Goal: Task Accomplishment & Management: Use online tool/utility

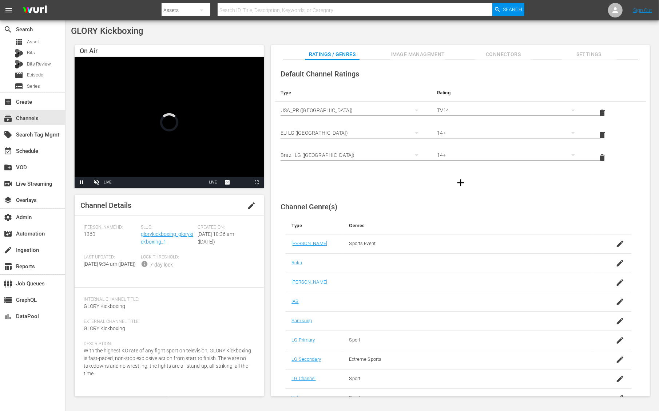
click at [153, 209] on div "Channel Details edit" at bounding box center [169, 205] width 189 height 20
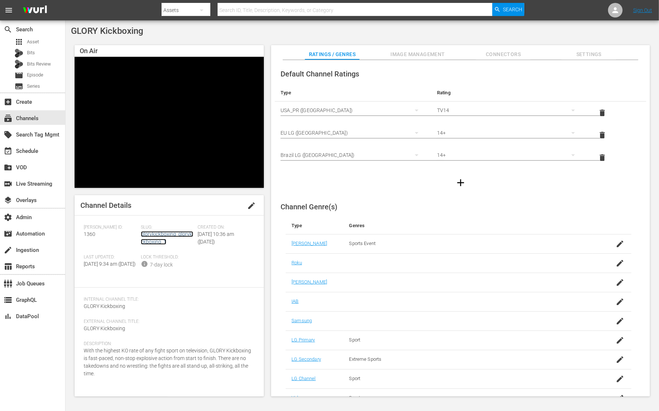
click at [151, 233] on link "glorykickboxing_glorykickboxing_1" at bounding box center [167, 237] width 52 height 13
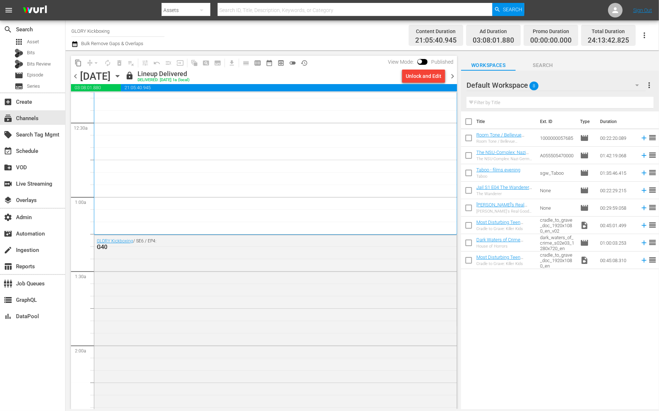
scroll to position [59, 0]
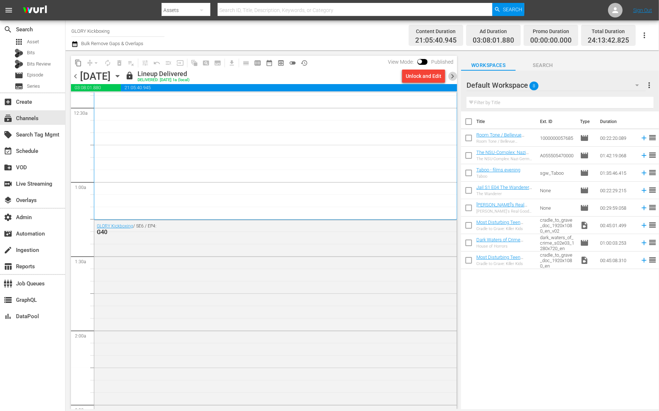
click at [449, 77] on span "chevron_right" at bounding box center [452, 76] width 9 height 9
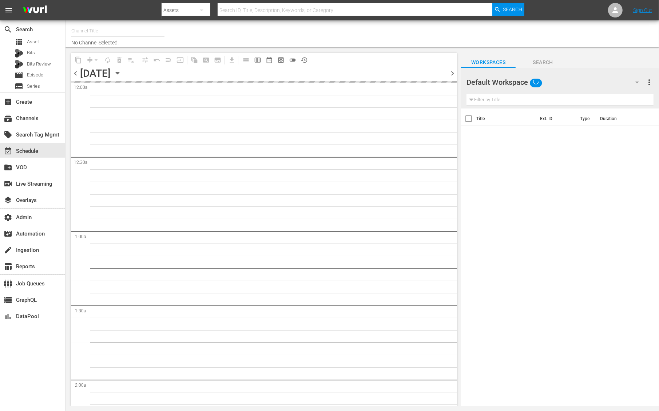
type input "Screambox TV (1845)"
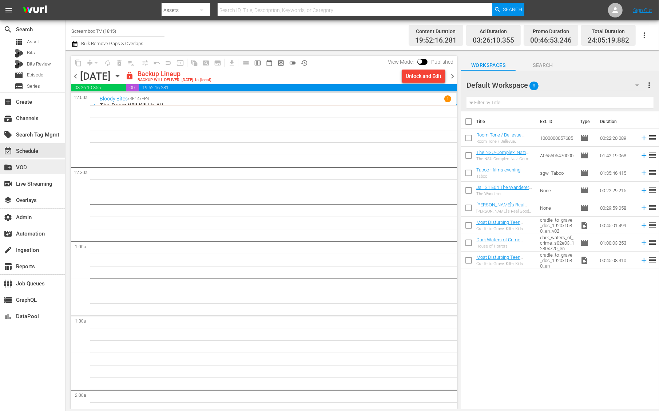
click at [422, 61] on input "checkbox" at bounding box center [419, 62] width 15 height 5
checkbox input "true"
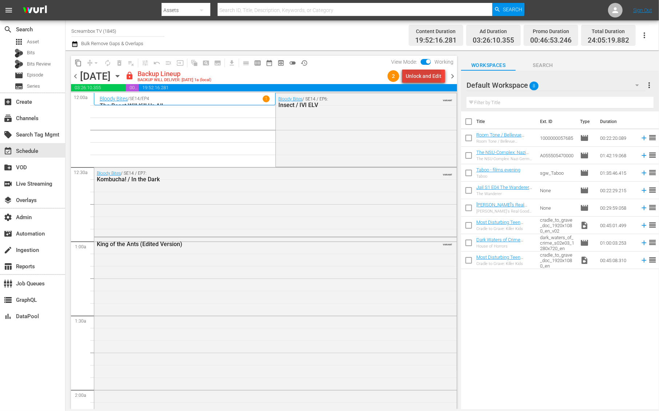
click at [425, 77] on div "Unlock and Edit" at bounding box center [424, 76] width 36 height 13
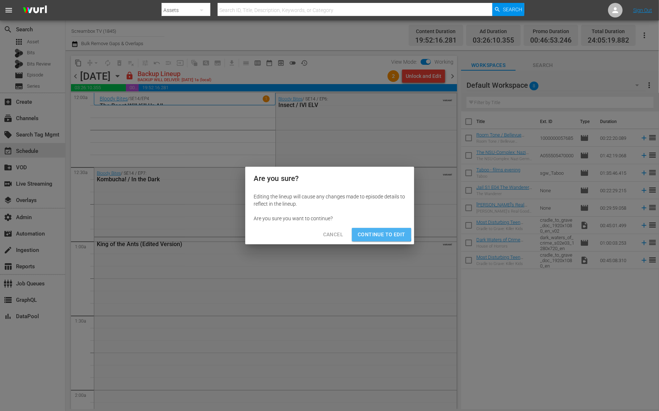
click at [371, 232] on span "Continue to Edit" at bounding box center [381, 234] width 47 height 9
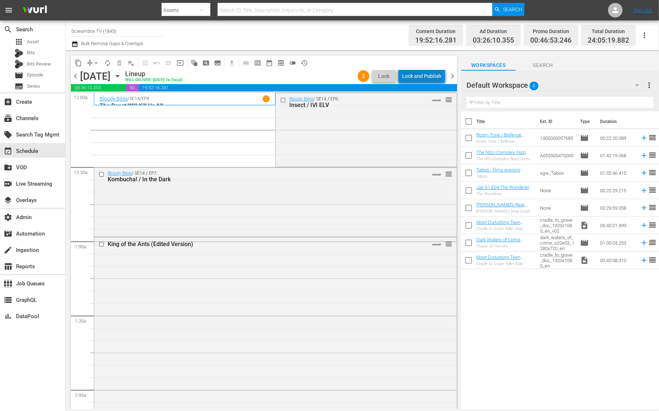
click at [424, 78] on div "Lock and Publish" at bounding box center [421, 76] width 39 height 13
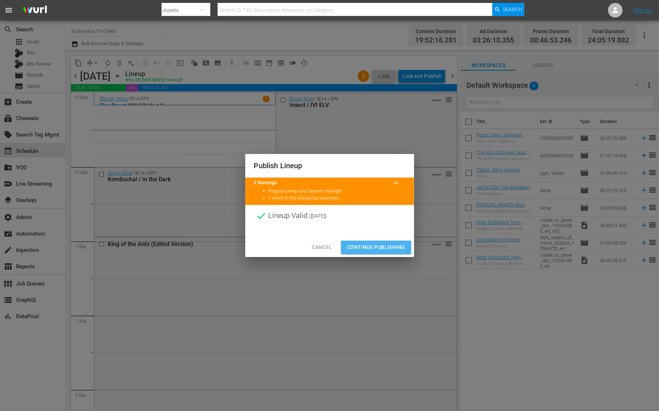
click at [361, 246] on span "Continue Publishing" at bounding box center [376, 247] width 59 height 9
